Goal: Task Accomplishment & Management: Use online tool/utility

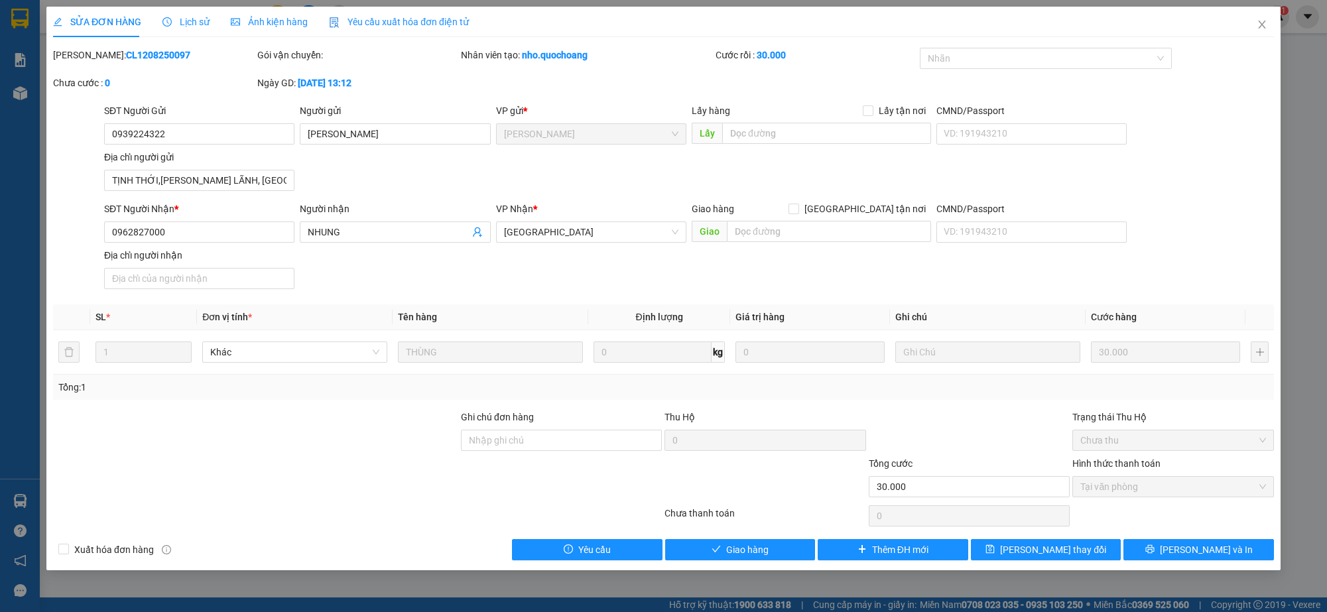
click at [1265, 27] on icon "close" at bounding box center [1262, 24] width 11 height 11
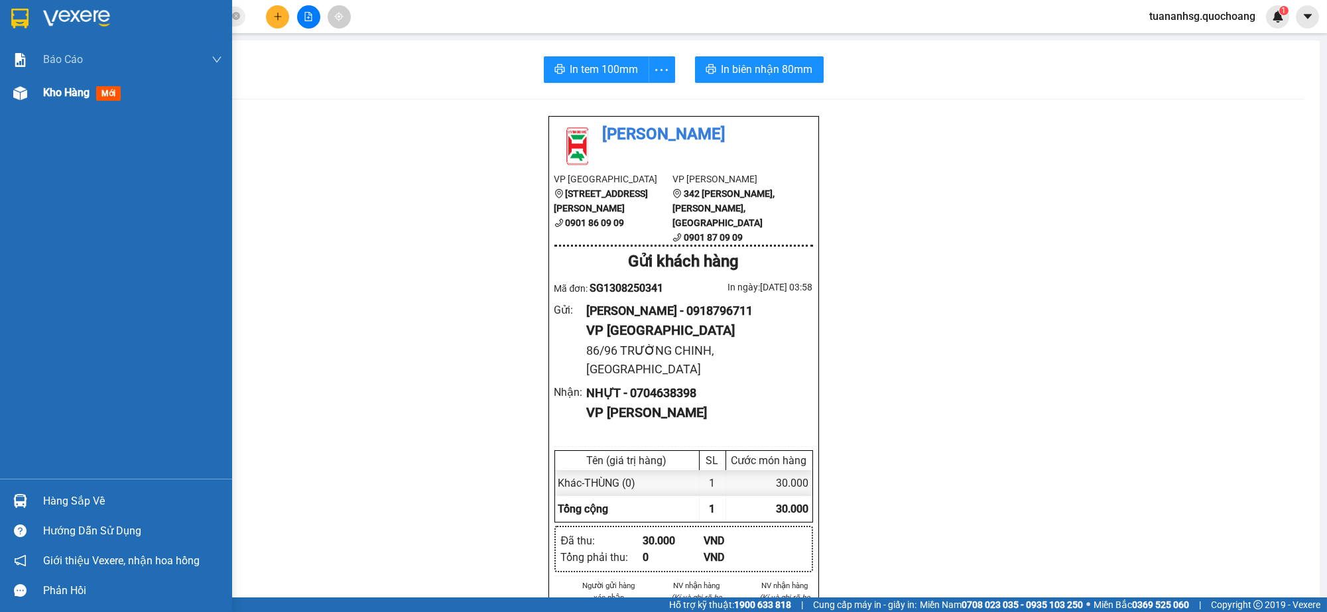
click at [56, 93] on span "Kho hàng" at bounding box center [66, 92] width 46 height 13
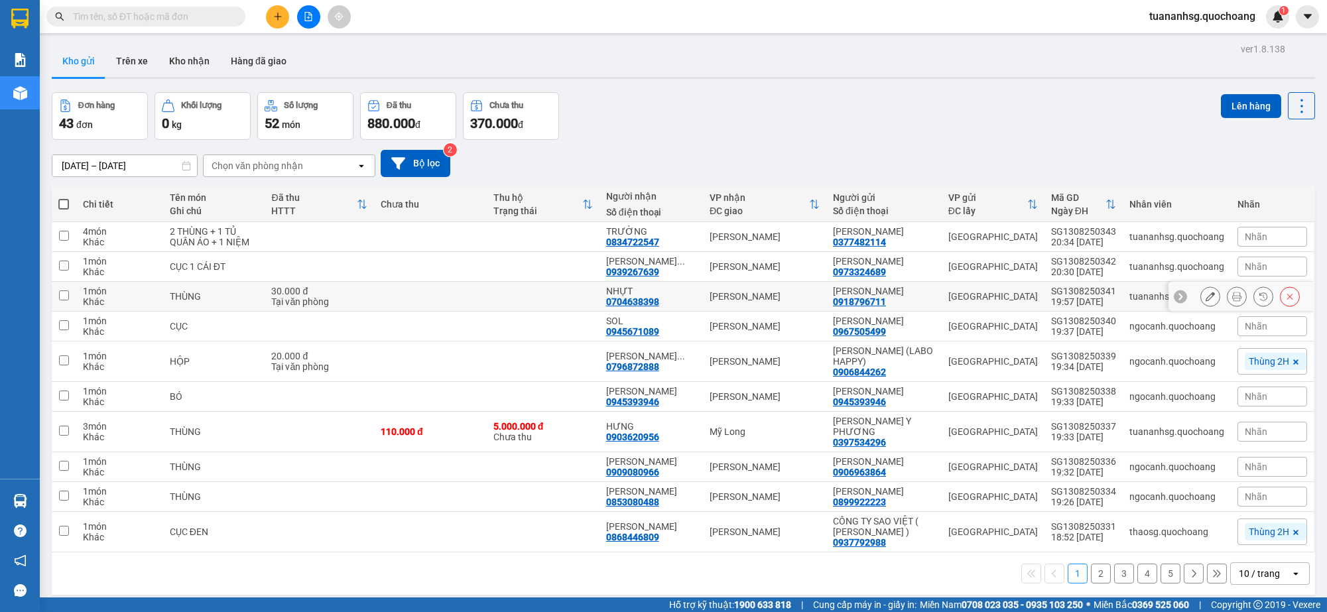
scroll to position [60, 0]
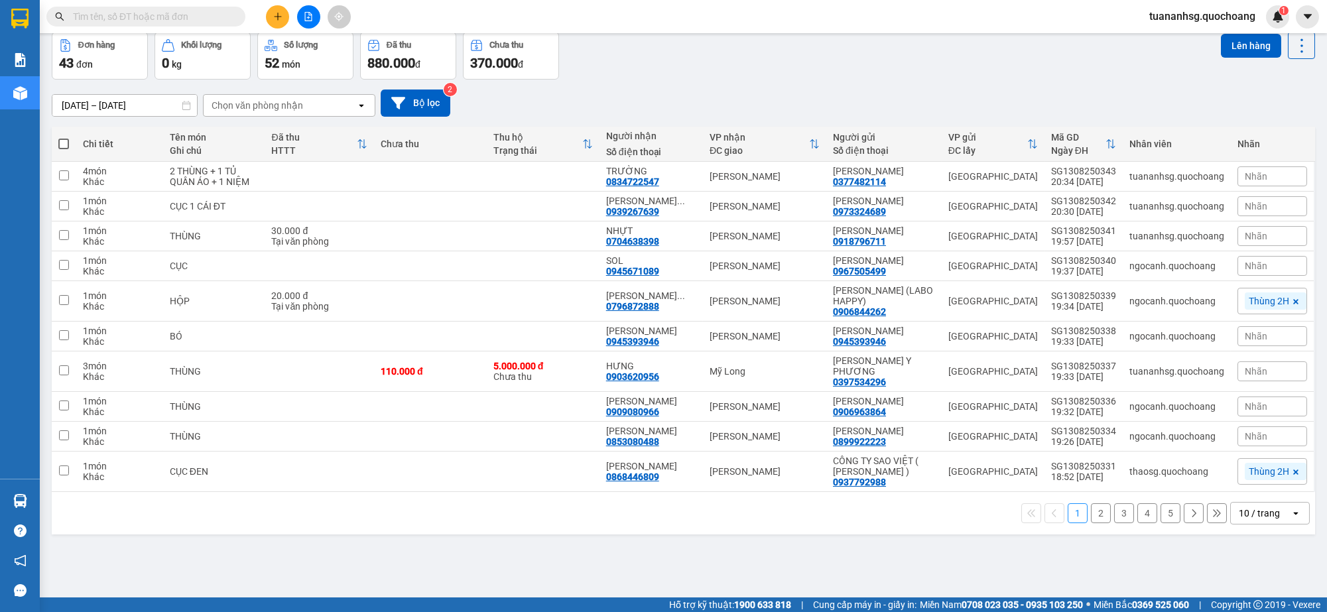
click at [1235, 521] on div "10 / trang" at bounding box center [1261, 513] width 60 height 21
click at [1230, 478] on span "100 / trang" at bounding box center [1252, 484] width 48 height 13
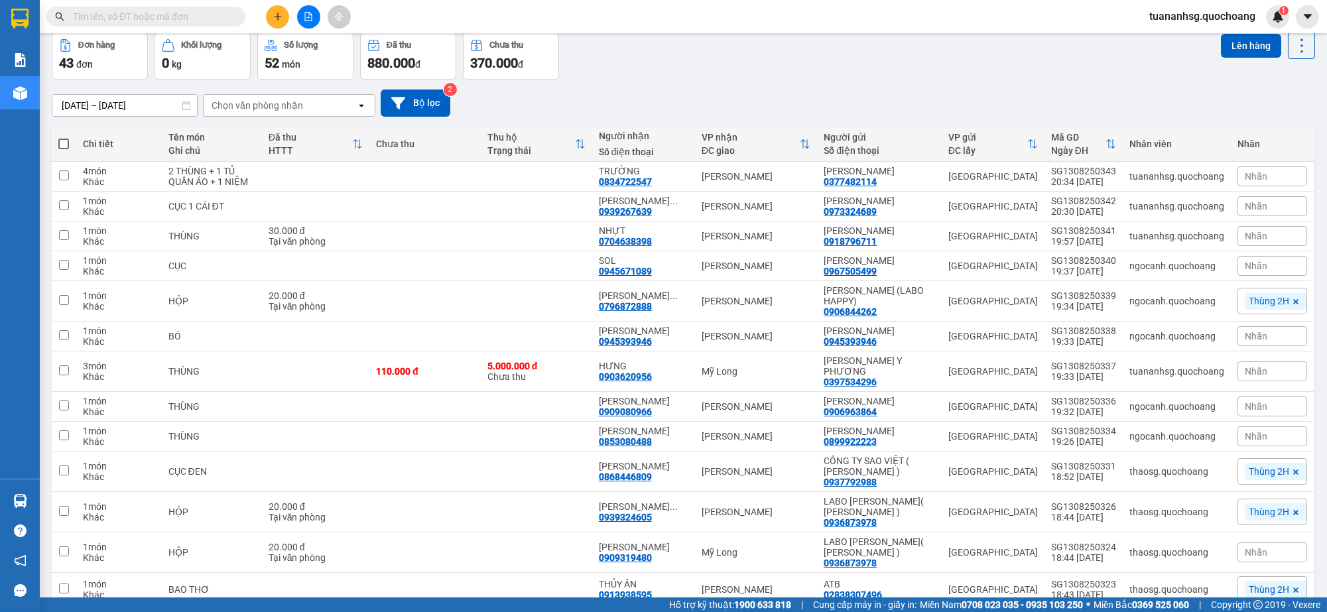
click at [64, 141] on span at bounding box center [63, 144] width 11 height 11
click at [64, 137] on input "checkbox" at bounding box center [64, 137] width 0 height 0
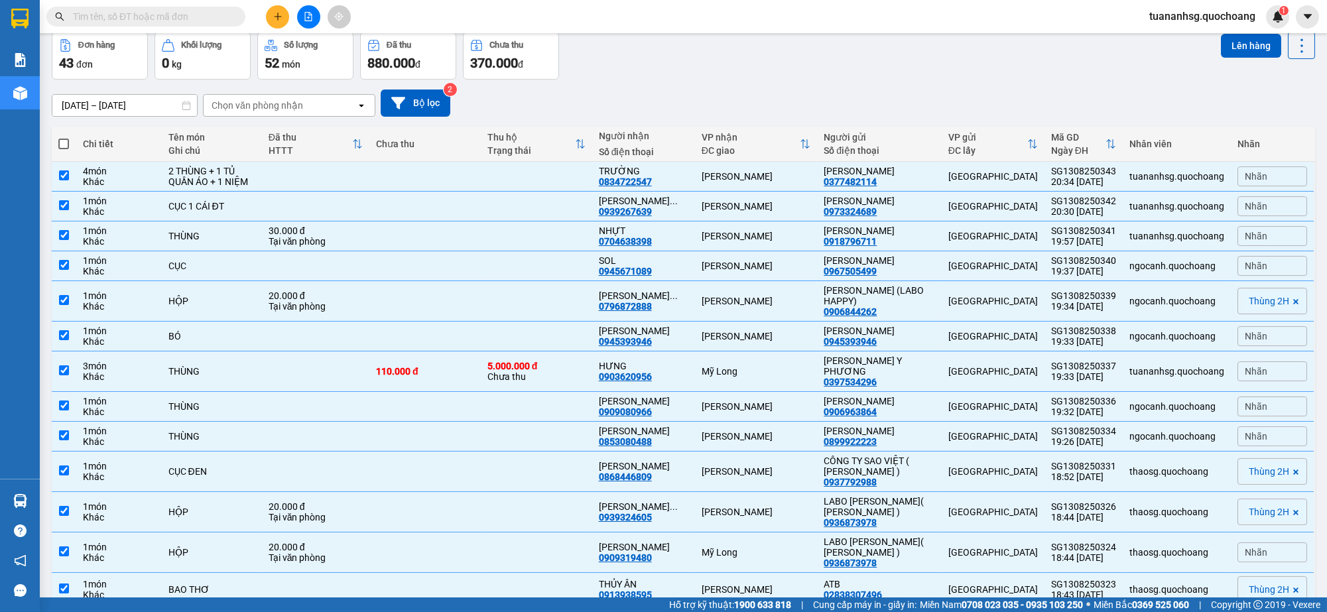
checkbox input "true"
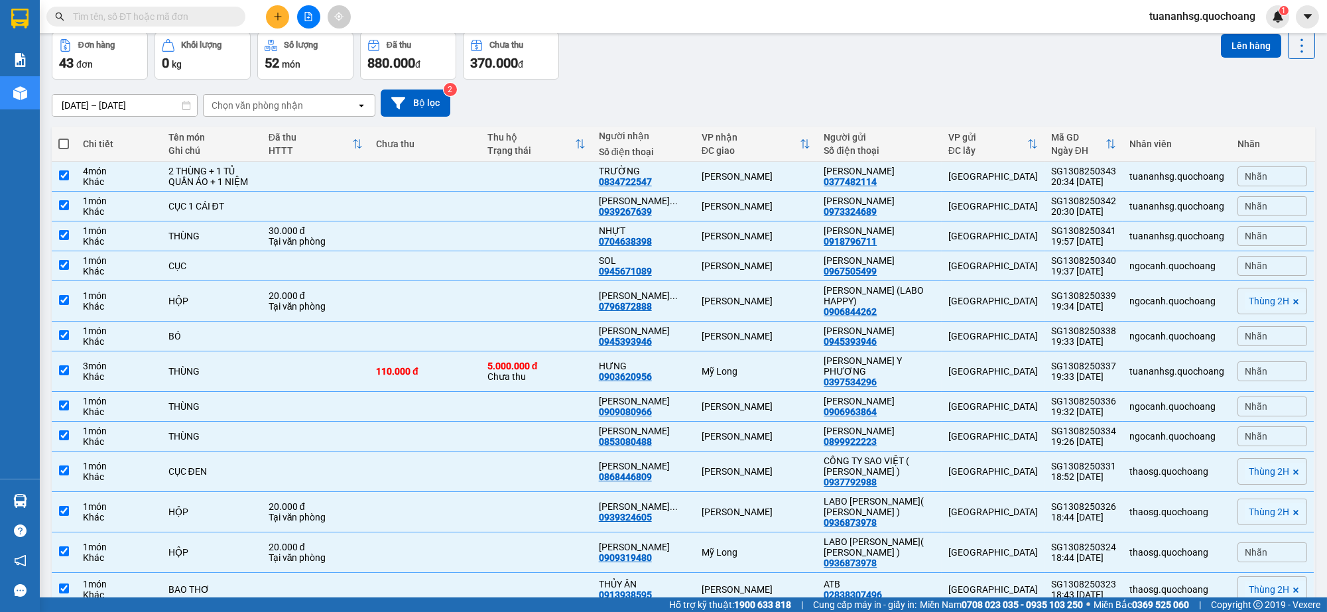
checkbox input "true"
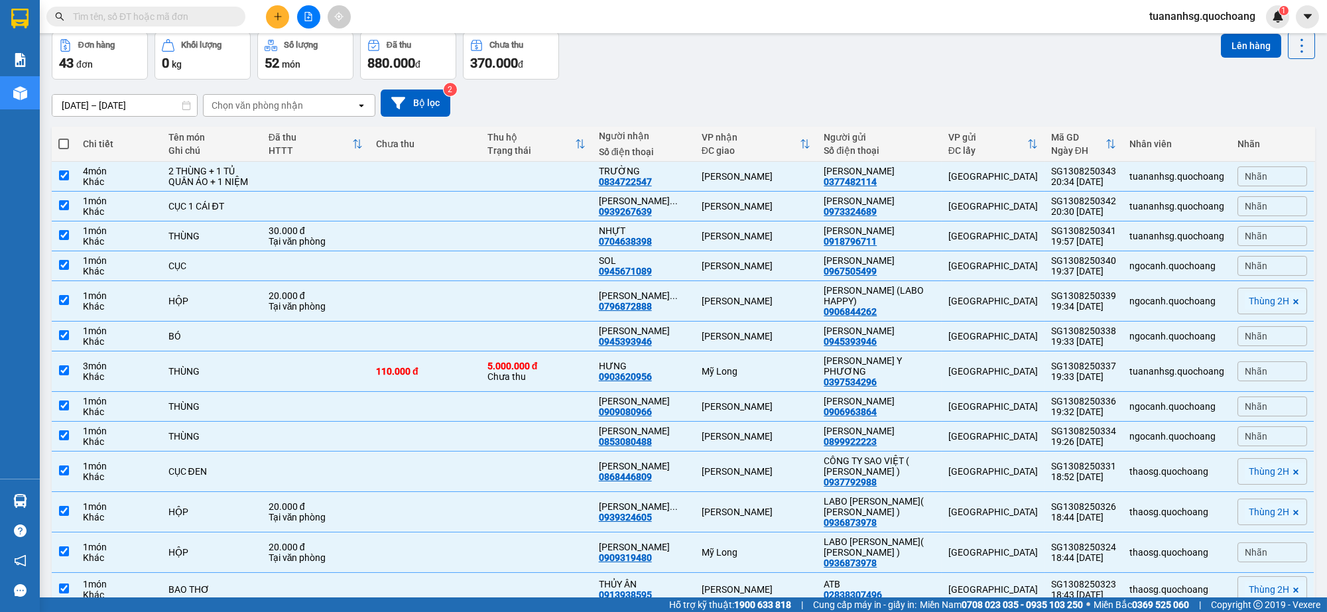
checkbox input "true"
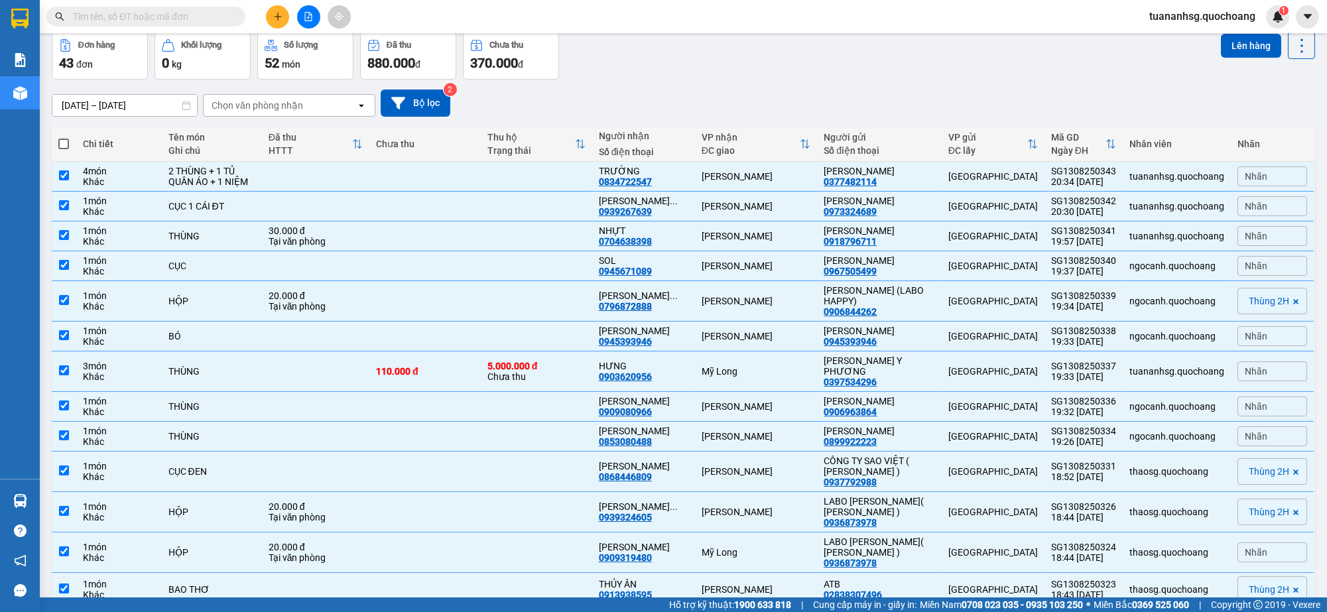
checkbox input "true"
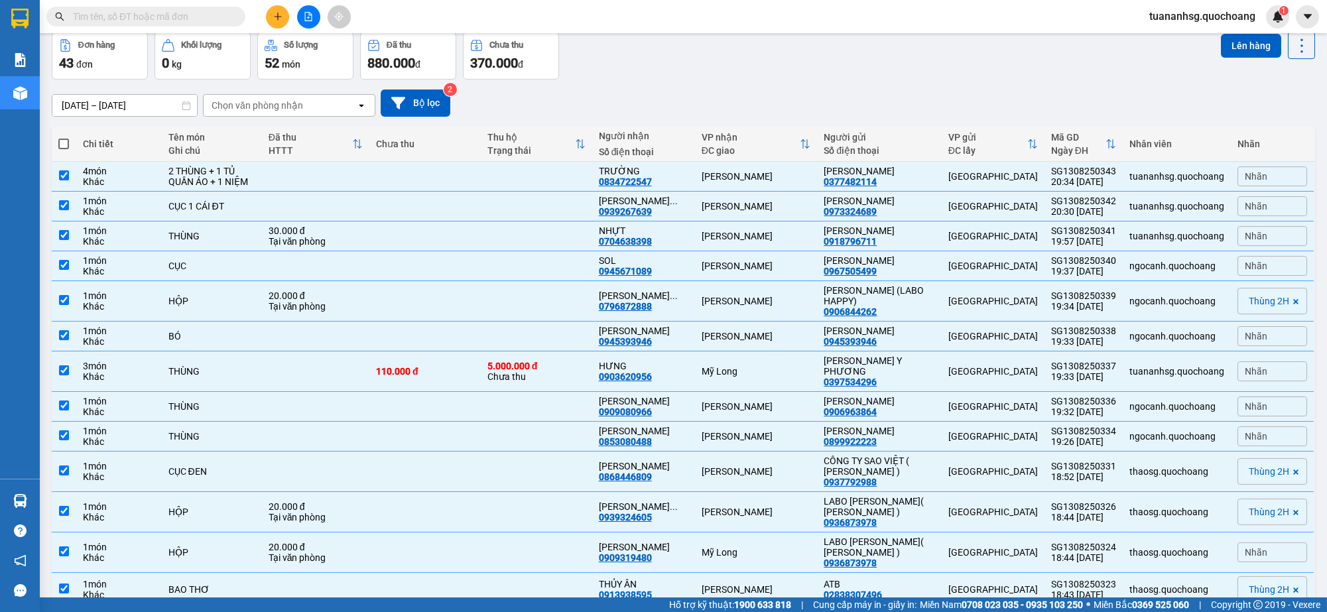
checkbox input "true"
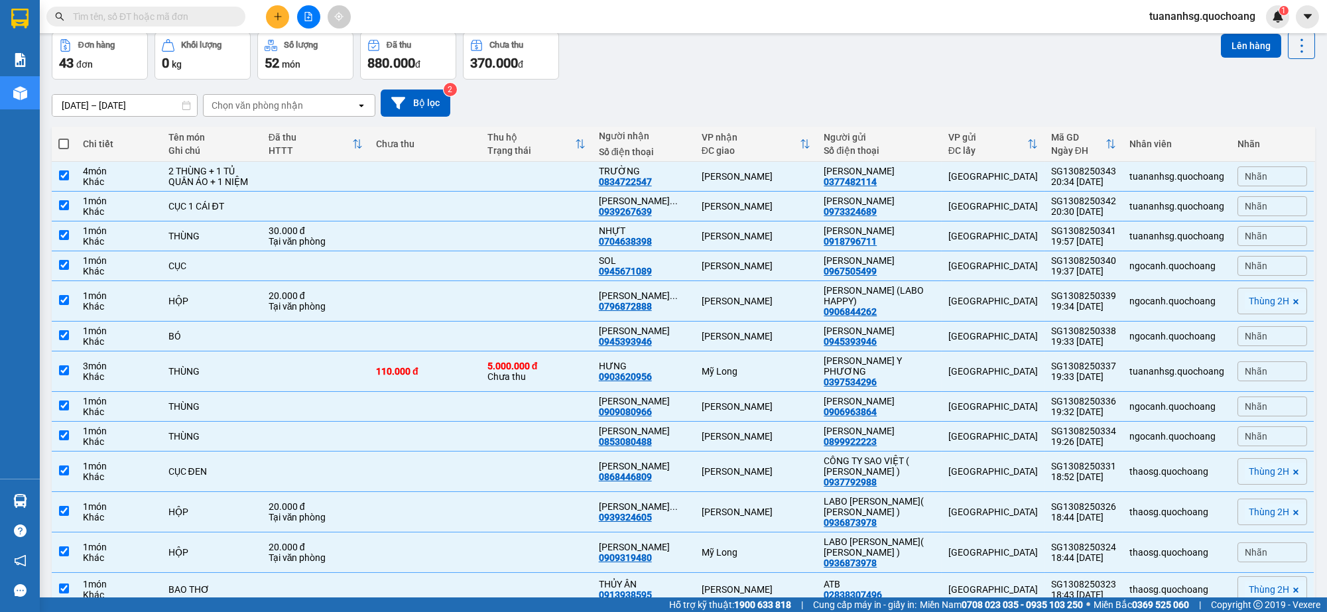
checkbox input "true"
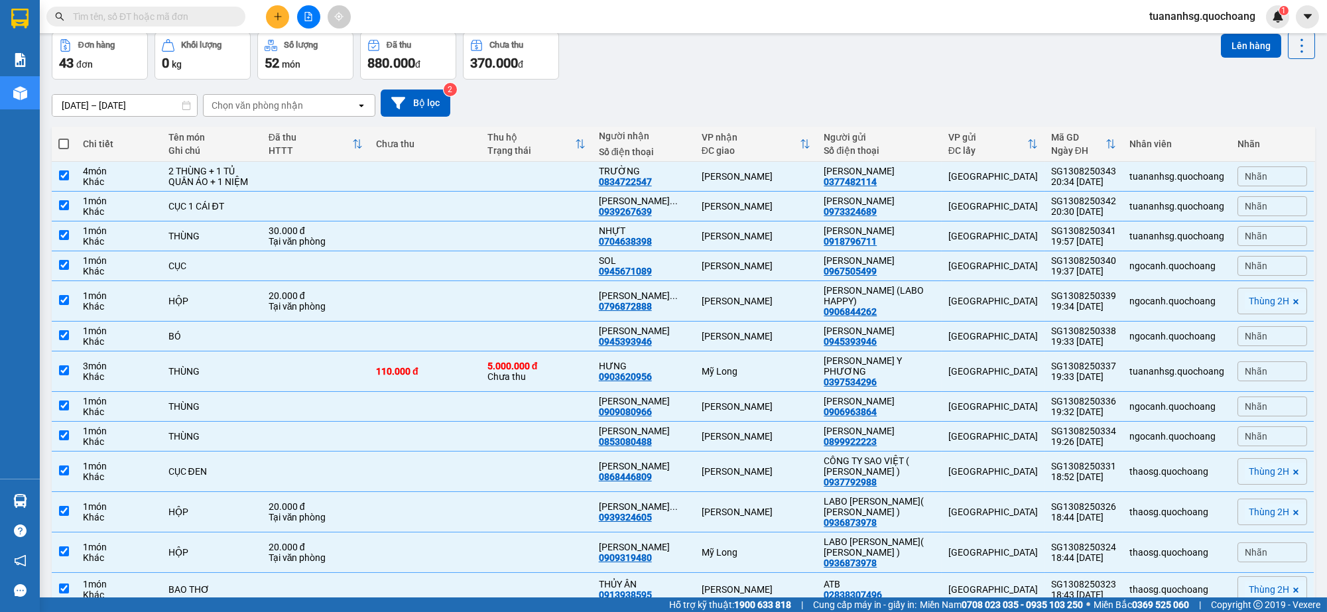
checkbox input "true"
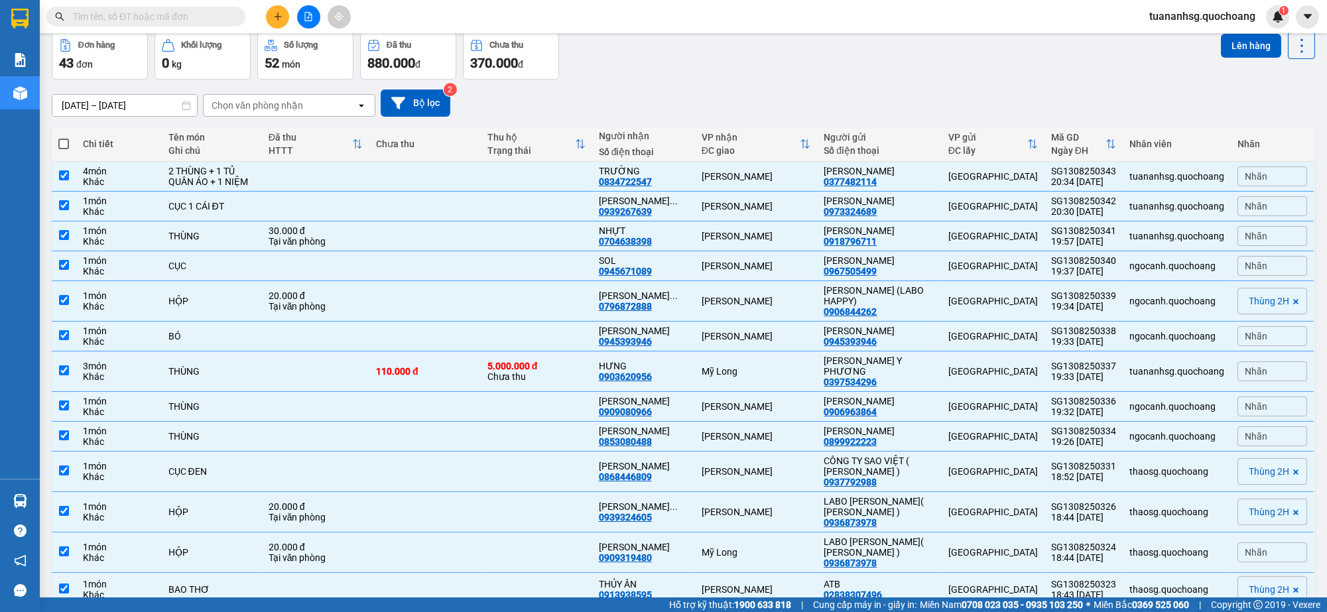
checkbox input "true"
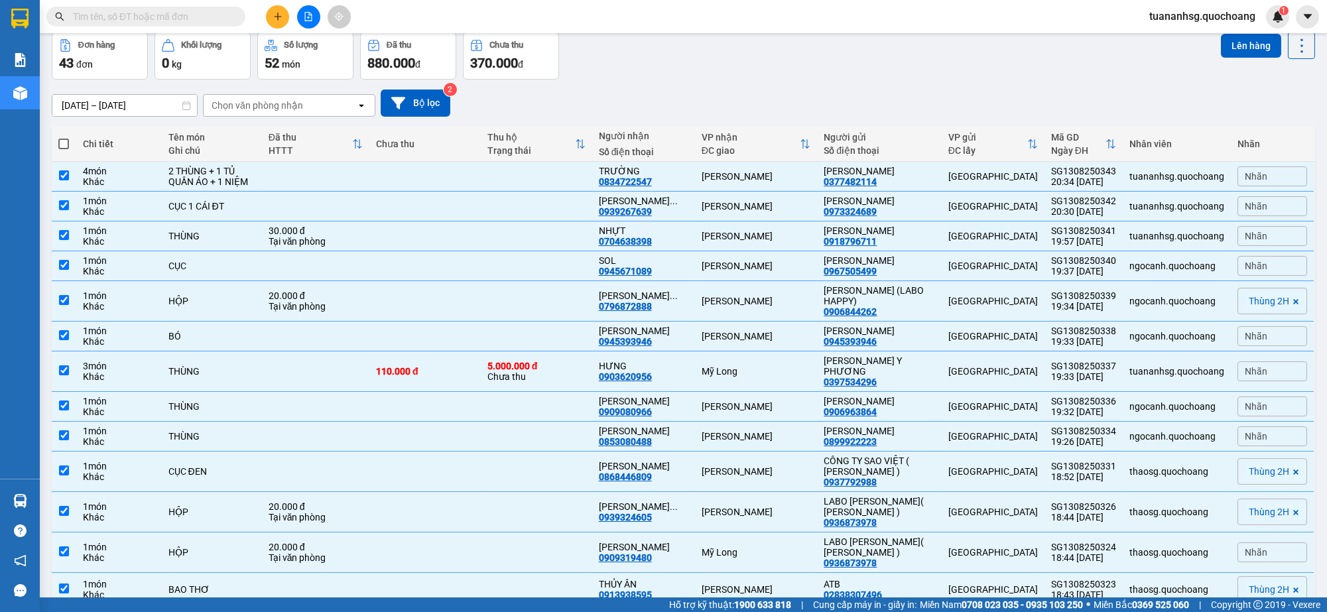
checkbox input "true"
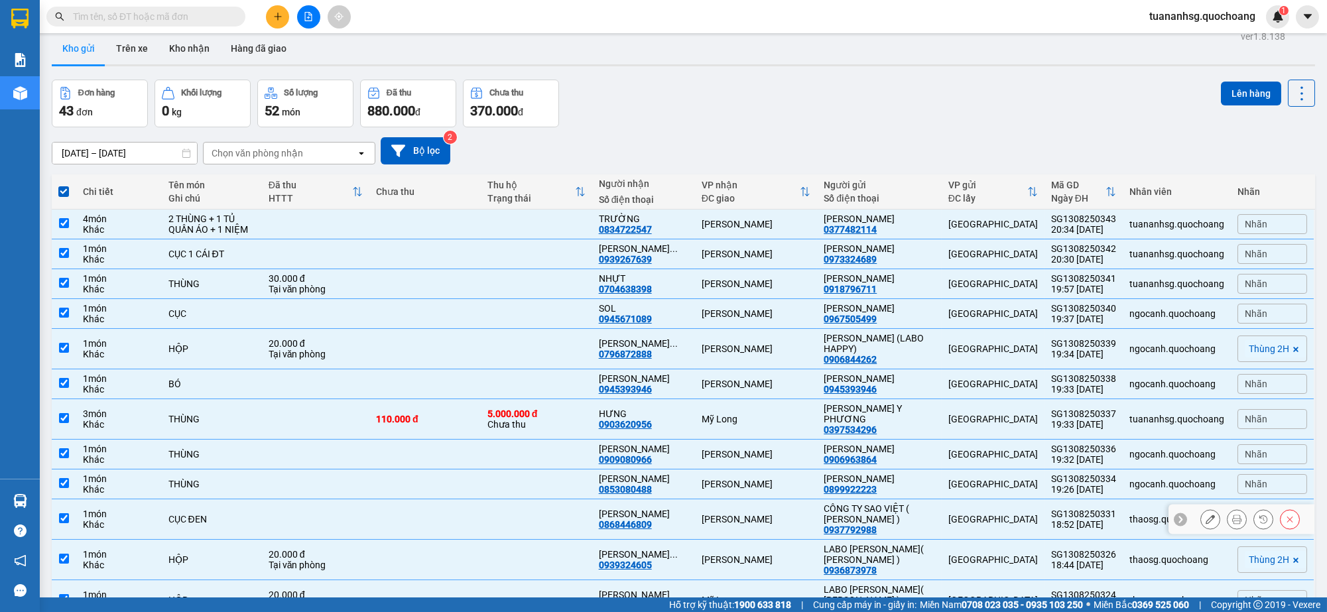
scroll to position [0, 0]
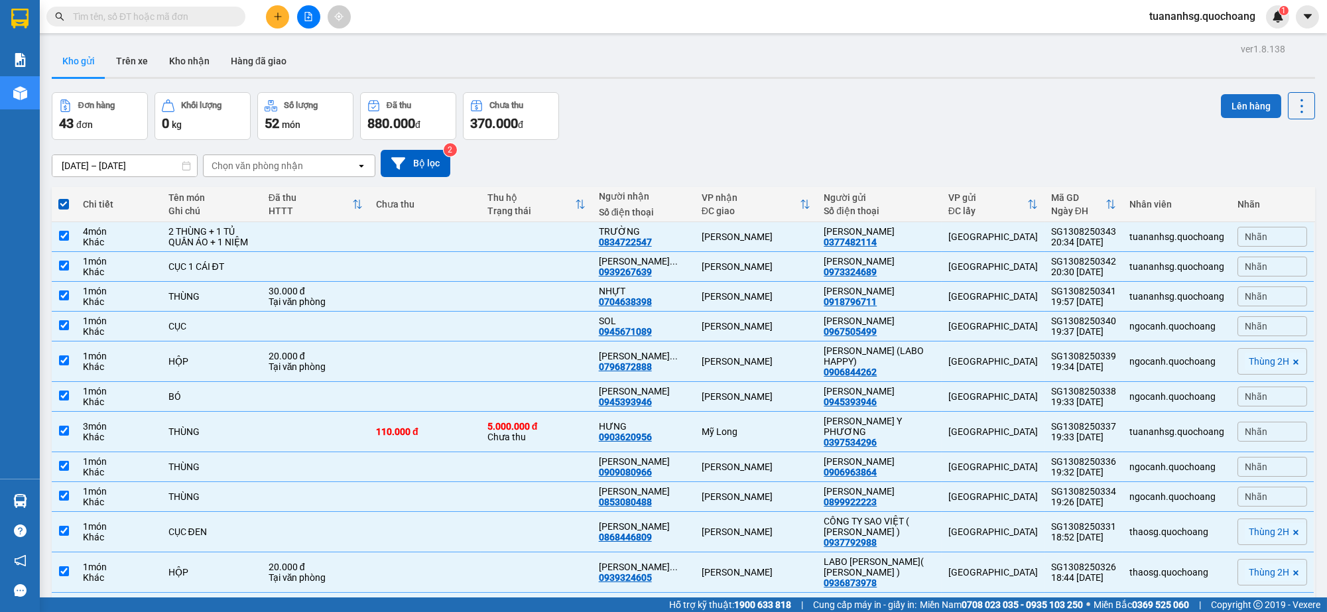
click at [1247, 111] on button "Lên hàng" at bounding box center [1251, 106] width 60 height 24
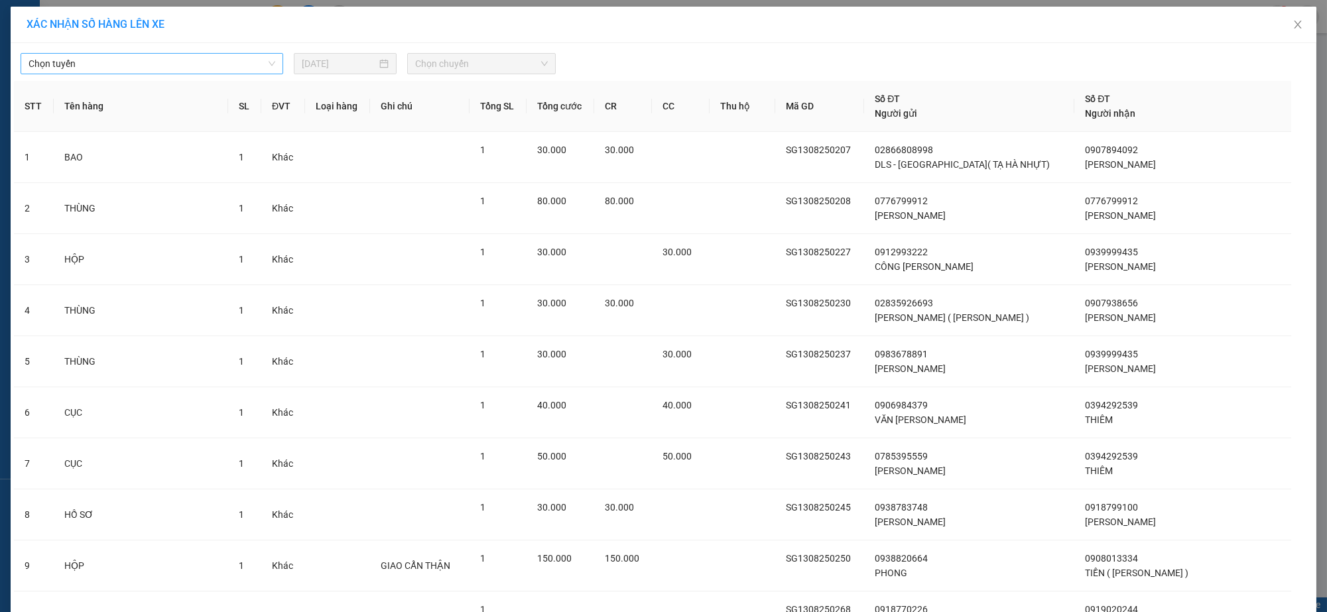
click at [217, 72] on span "Chọn tuyến" at bounding box center [152, 64] width 247 height 20
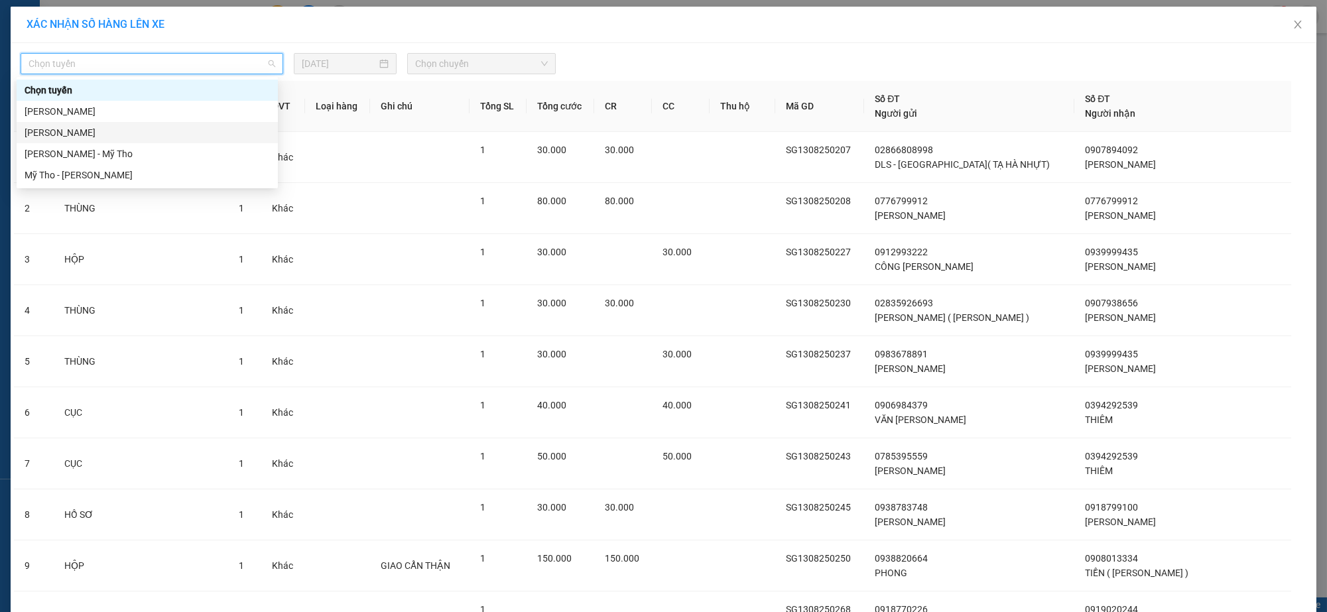
click at [93, 134] on div "Hồ Chí Minh - Cao Lãnh" at bounding box center [147, 132] width 245 height 15
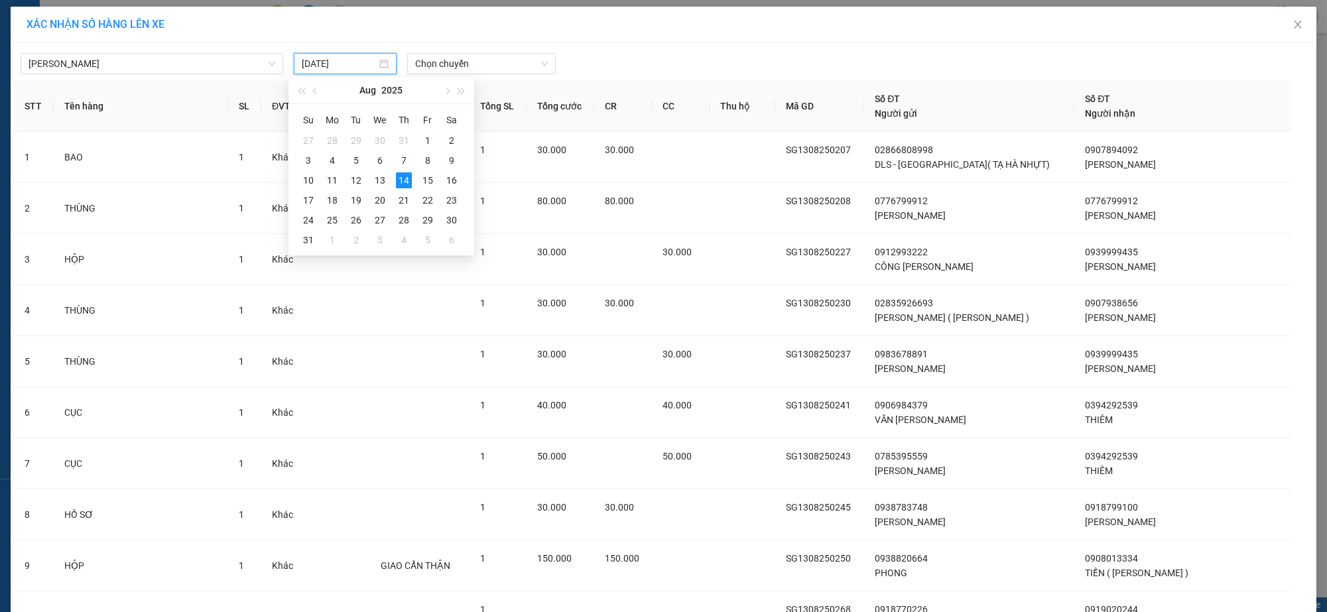
click at [324, 68] on input "[DATE]" at bounding box center [339, 63] width 75 height 15
click at [466, 65] on span "Chọn chuyến" at bounding box center [481, 64] width 133 height 20
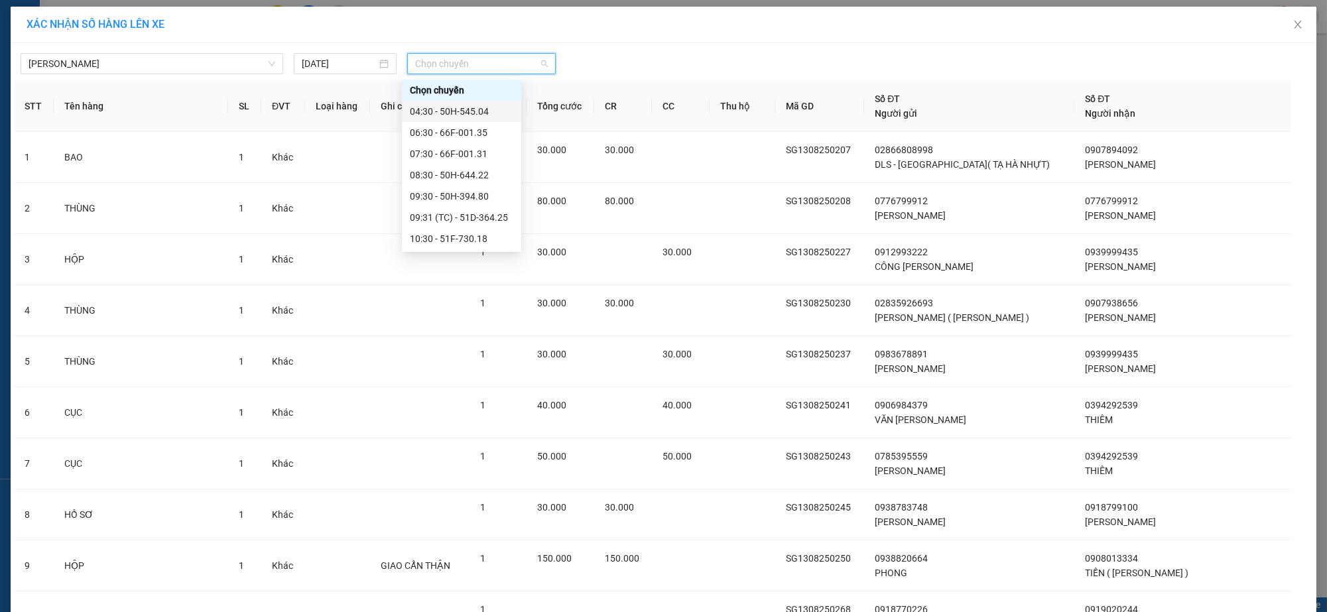
click at [459, 104] on div "04:30 - 50H-545.04" at bounding box center [461, 111] width 103 height 15
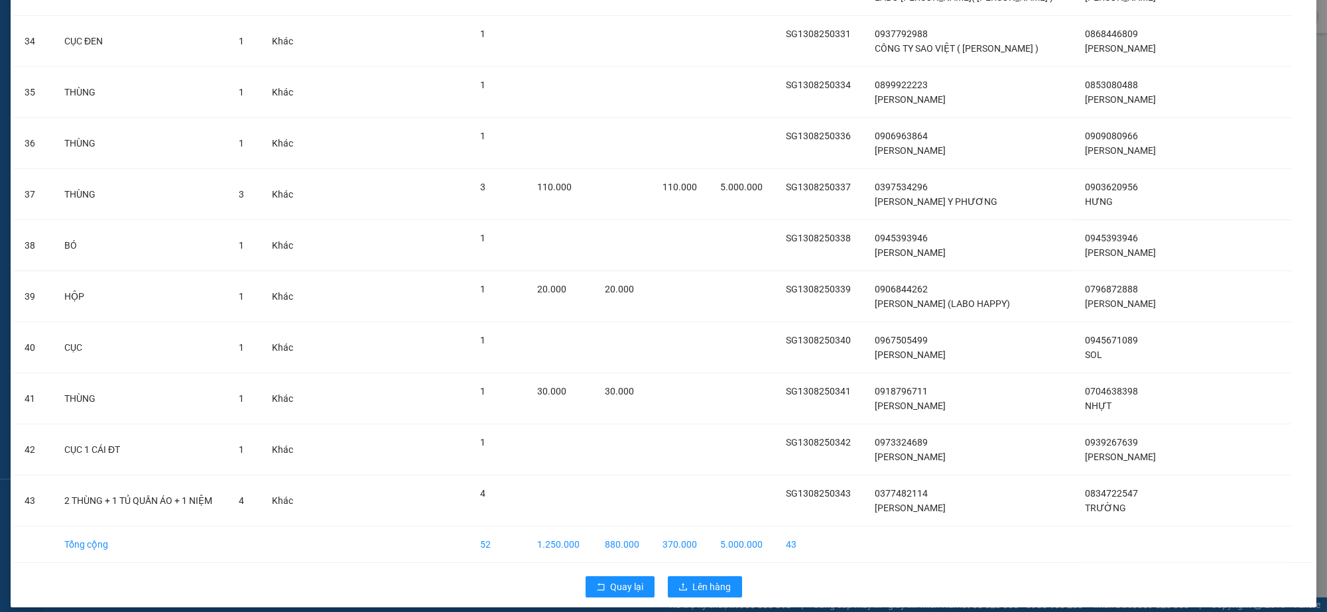
scroll to position [1820, 0]
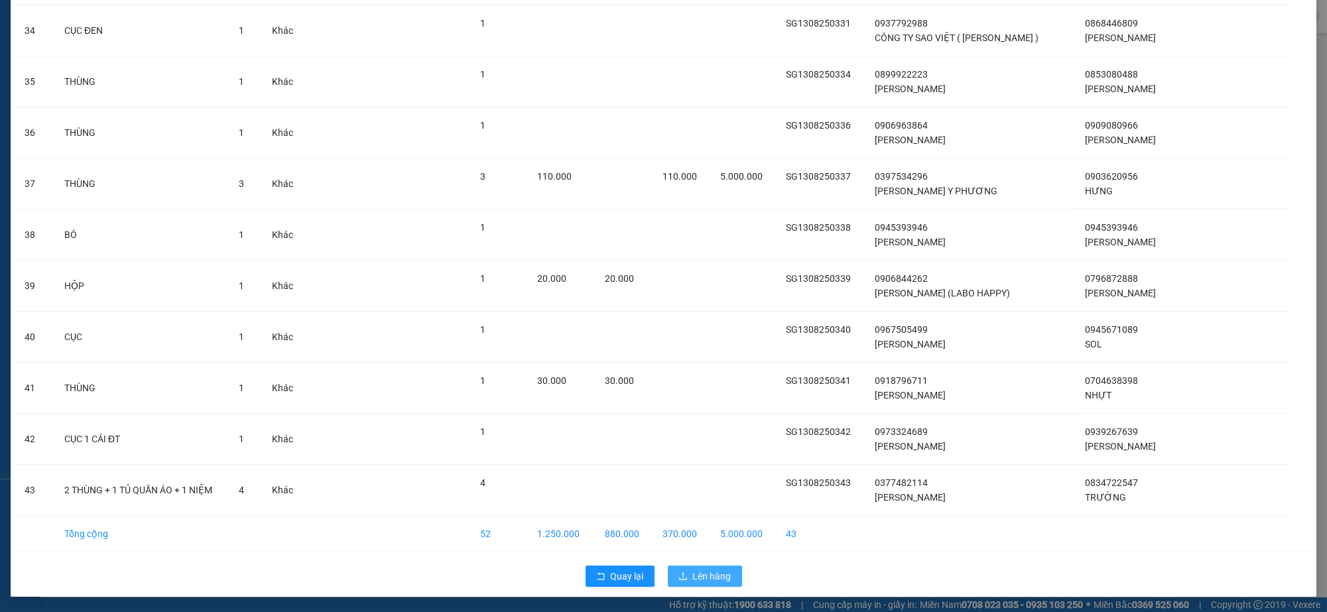
click at [706, 572] on span "Lên hàng" at bounding box center [712, 576] width 38 height 15
